Goal: Task Accomplishment & Management: Manage account settings

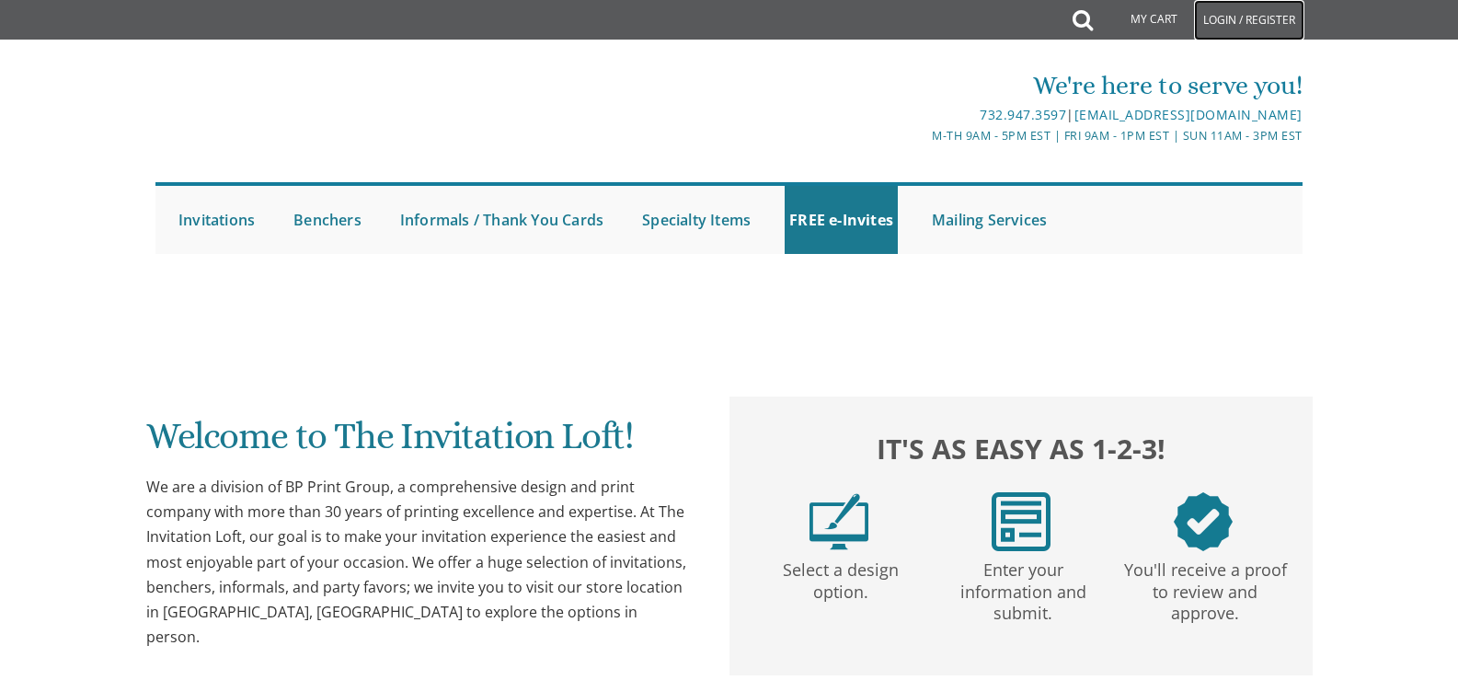
click at [1242, 17] on link "Login / Register" at bounding box center [1249, 20] width 110 height 40
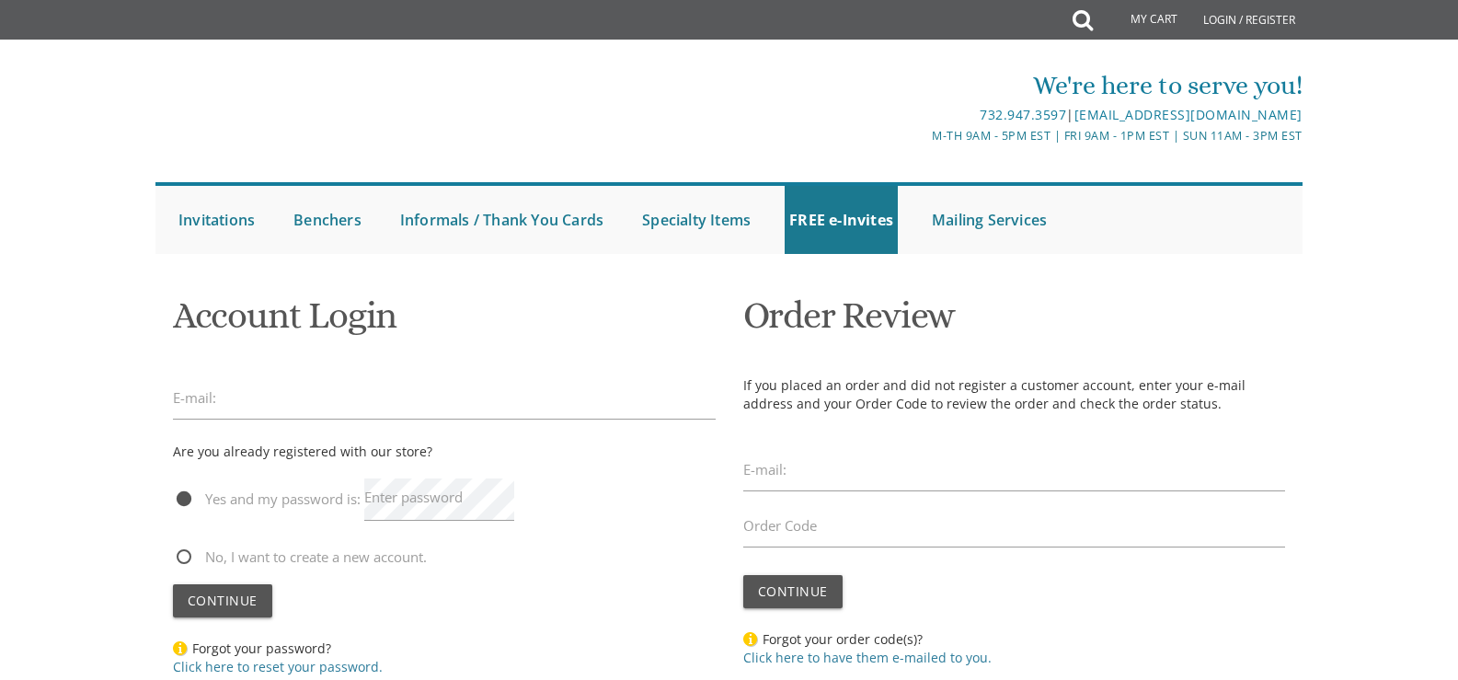
click at [385, 492] on label "Enter password" at bounding box center [413, 497] width 98 height 19
click at [391, 500] on label "Enter password" at bounding box center [413, 497] width 98 height 19
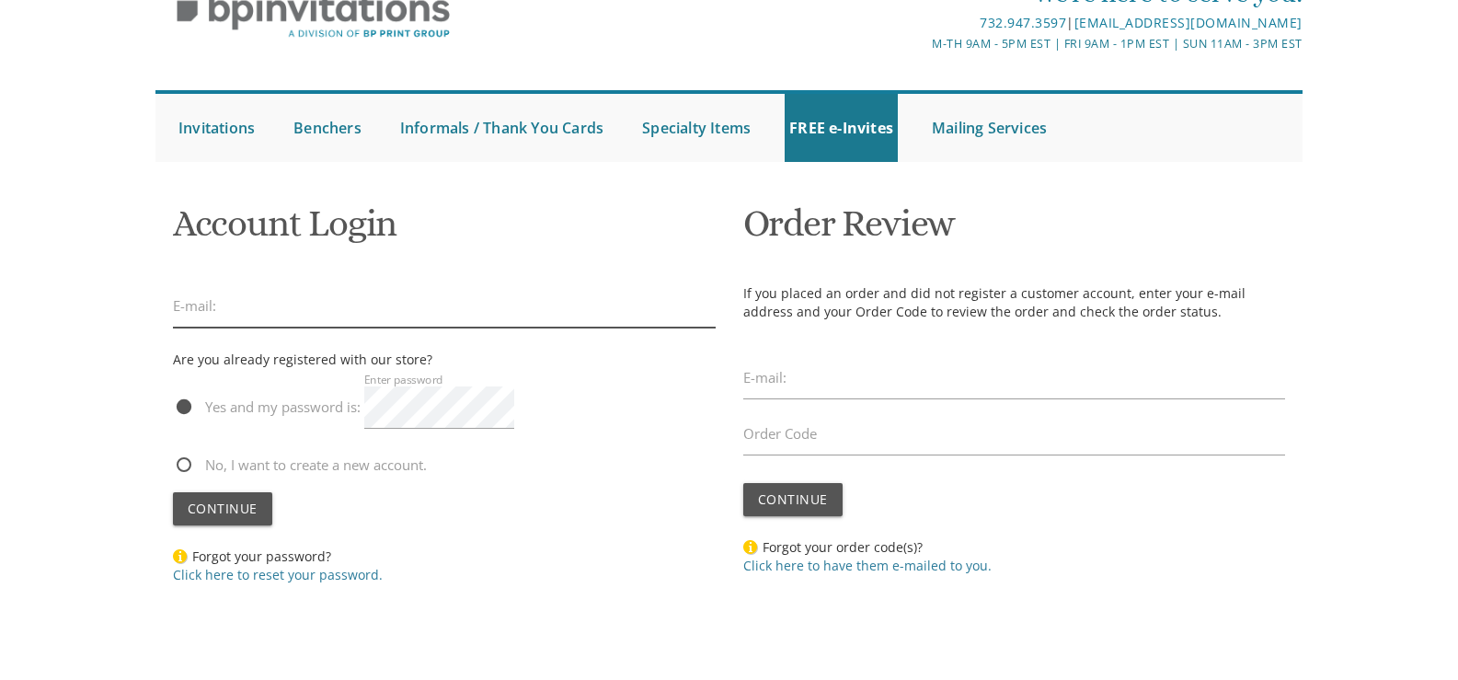
click at [282, 322] on input "email" at bounding box center [444, 306] width 543 height 42
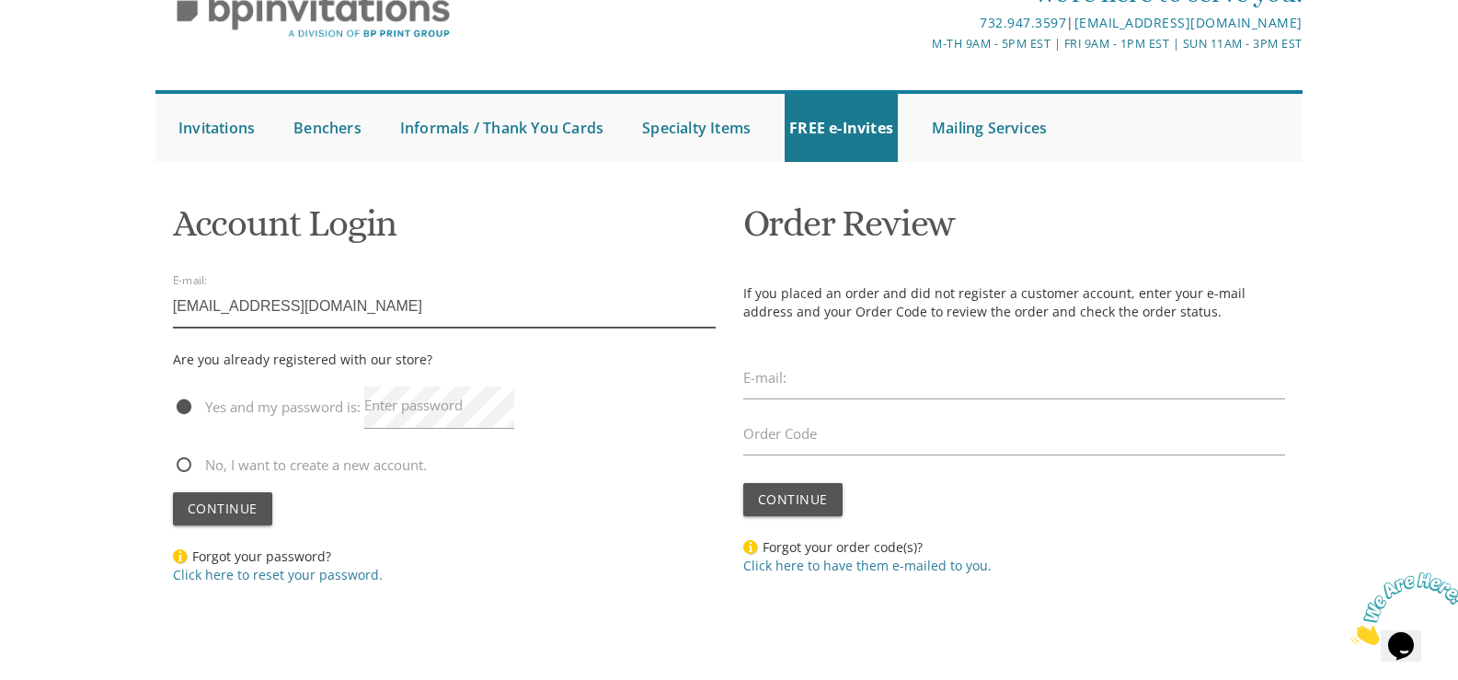
type input "avbounce@gmail.com"
click at [384, 406] on label "Enter password" at bounding box center [413, 405] width 98 height 19
click at [214, 513] on span "Continue" at bounding box center [223, 508] width 70 height 17
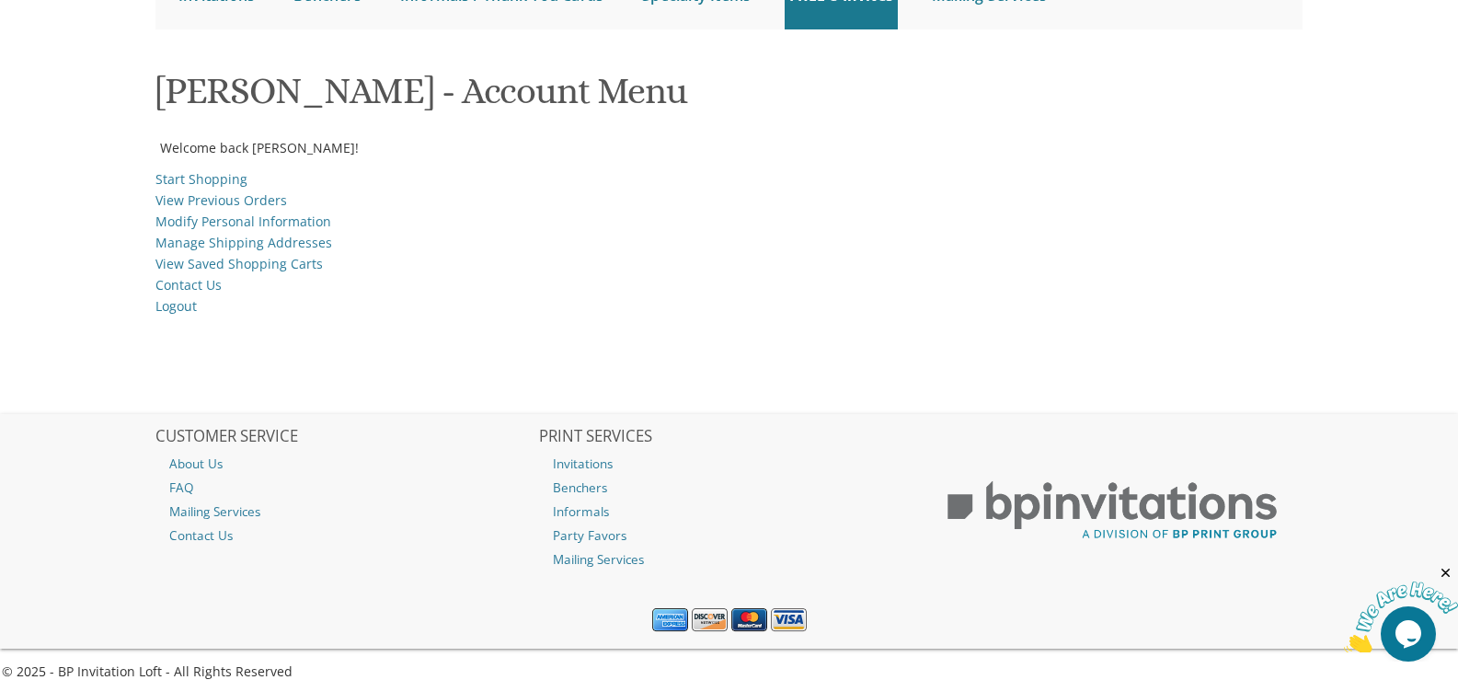
scroll to position [244, 0]
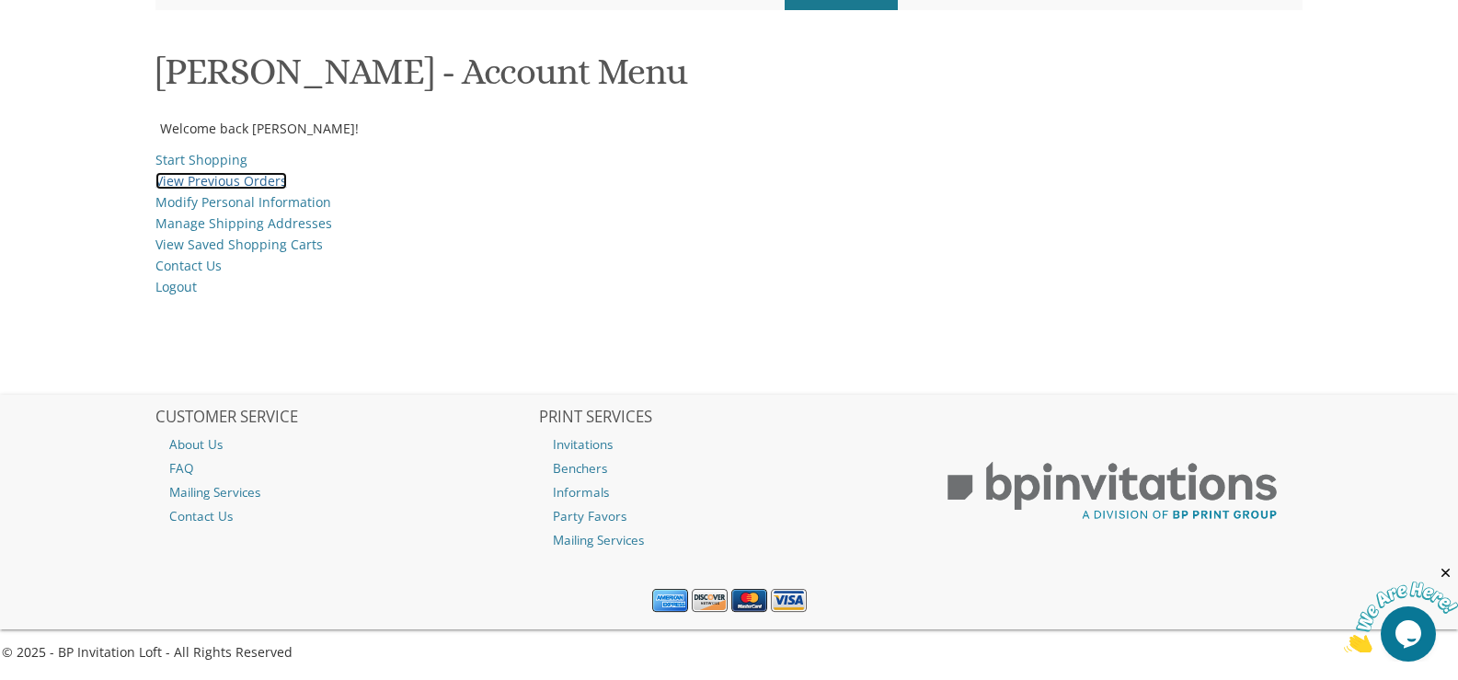
click at [239, 184] on link "View Previous Orders" at bounding box center [222, 180] width 132 height 17
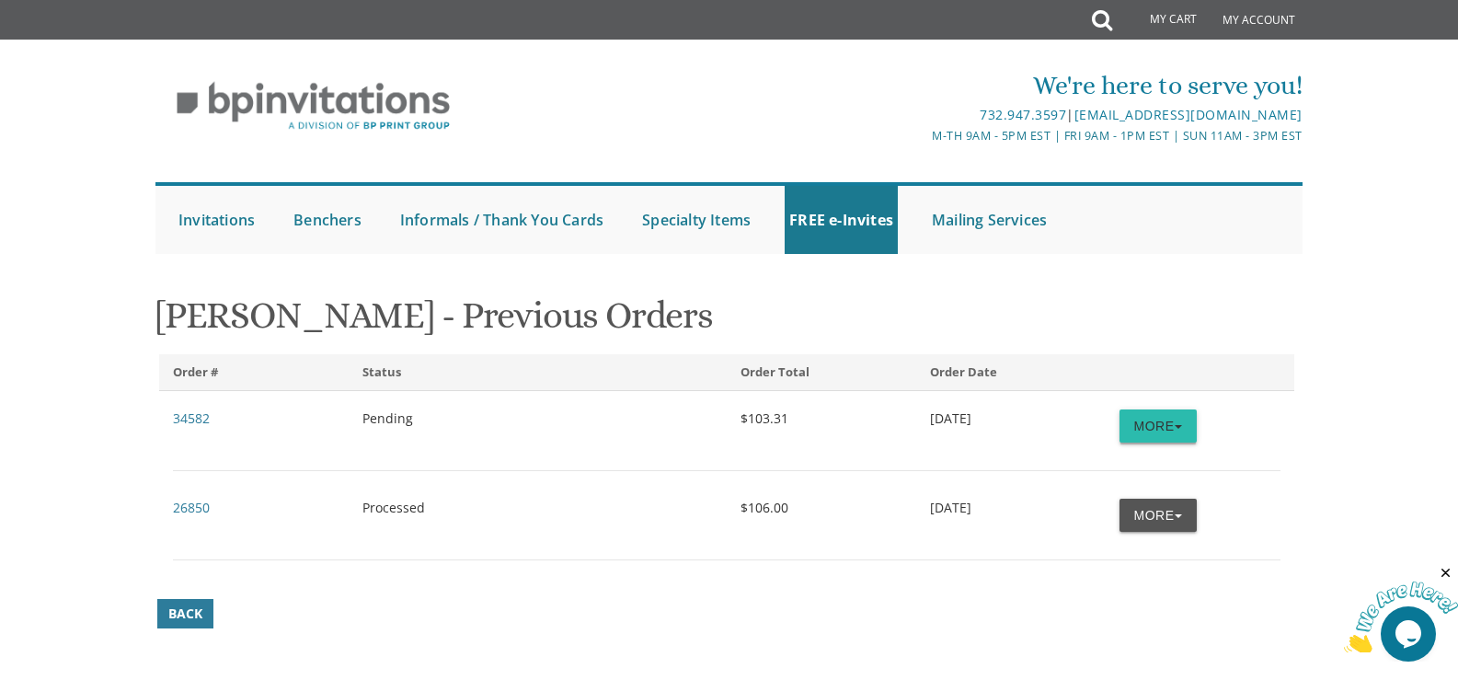
click at [1178, 427] on span "button" at bounding box center [1178, 427] width 7 height 4
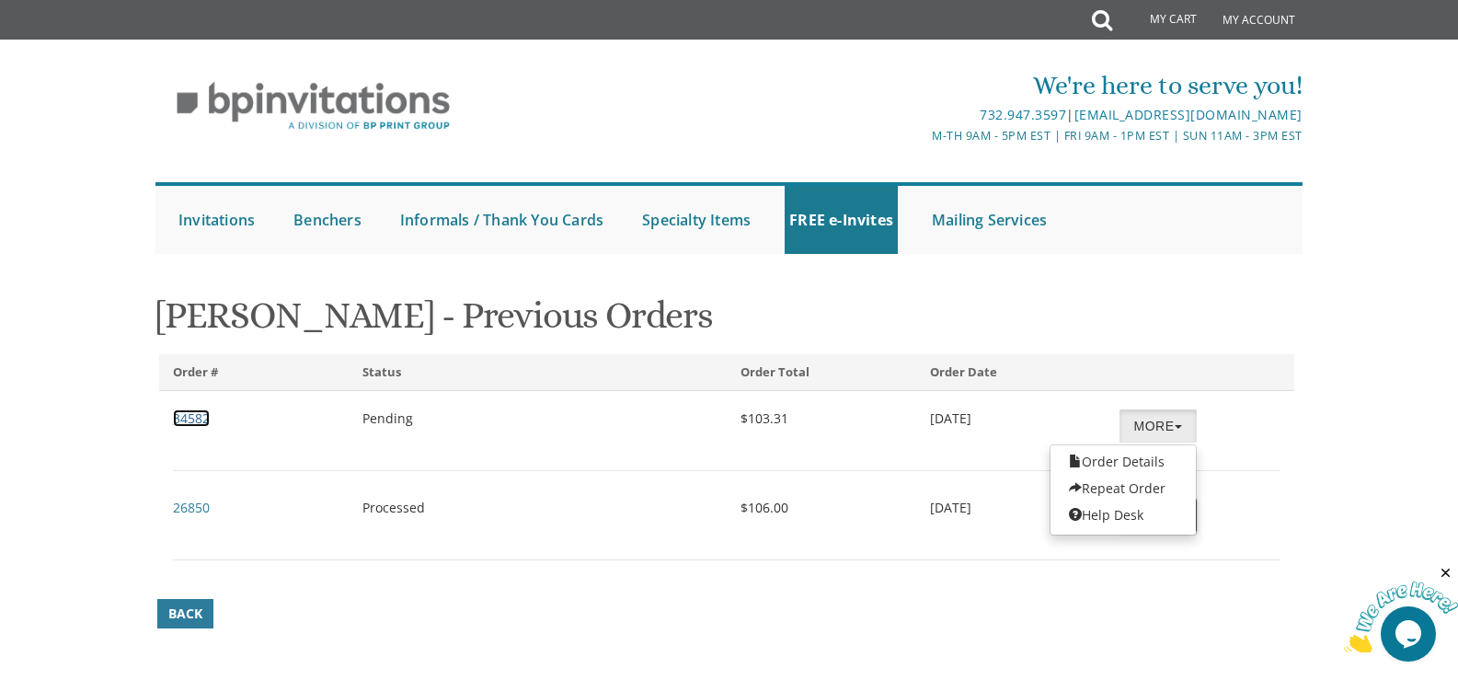
click at [185, 420] on link "34582" at bounding box center [191, 417] width 37 height 17
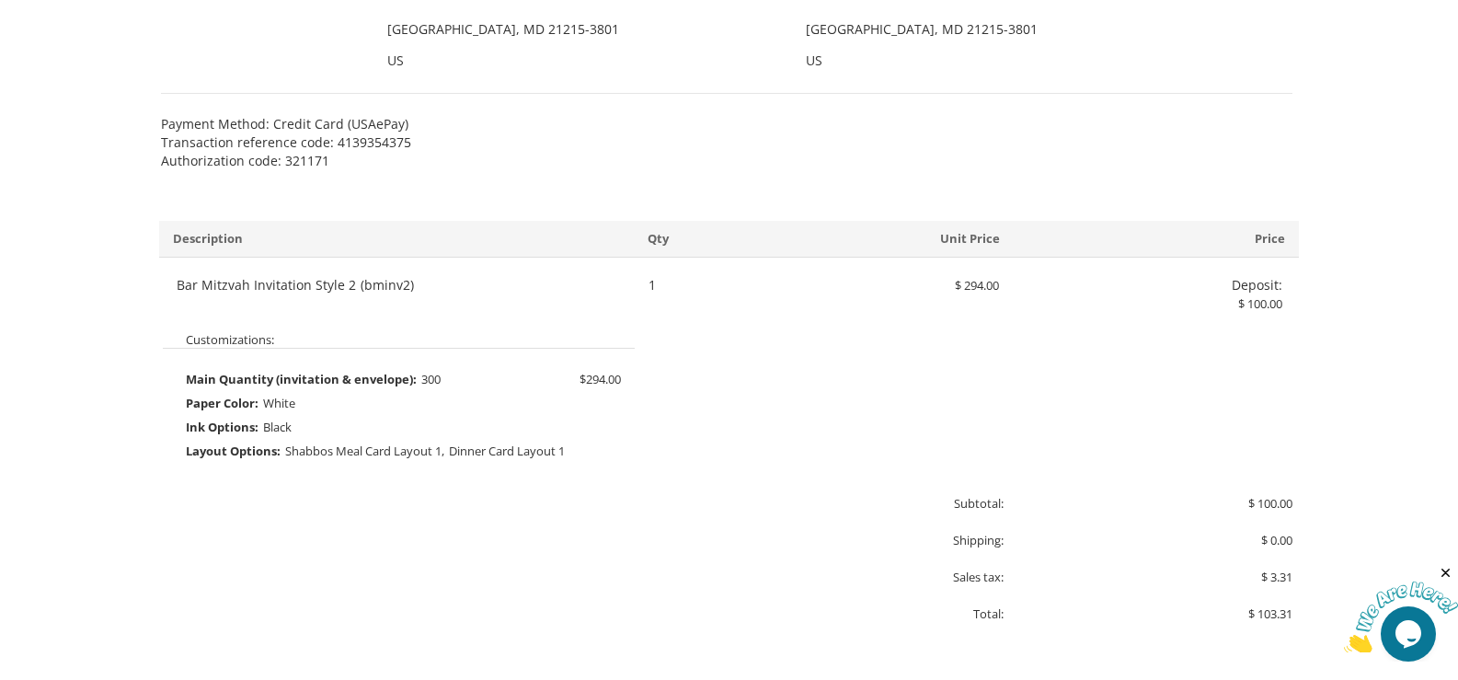
scroll to position [736, 0]
